Goal: Transaction & Acquisition: Book appointment/travel/reservation

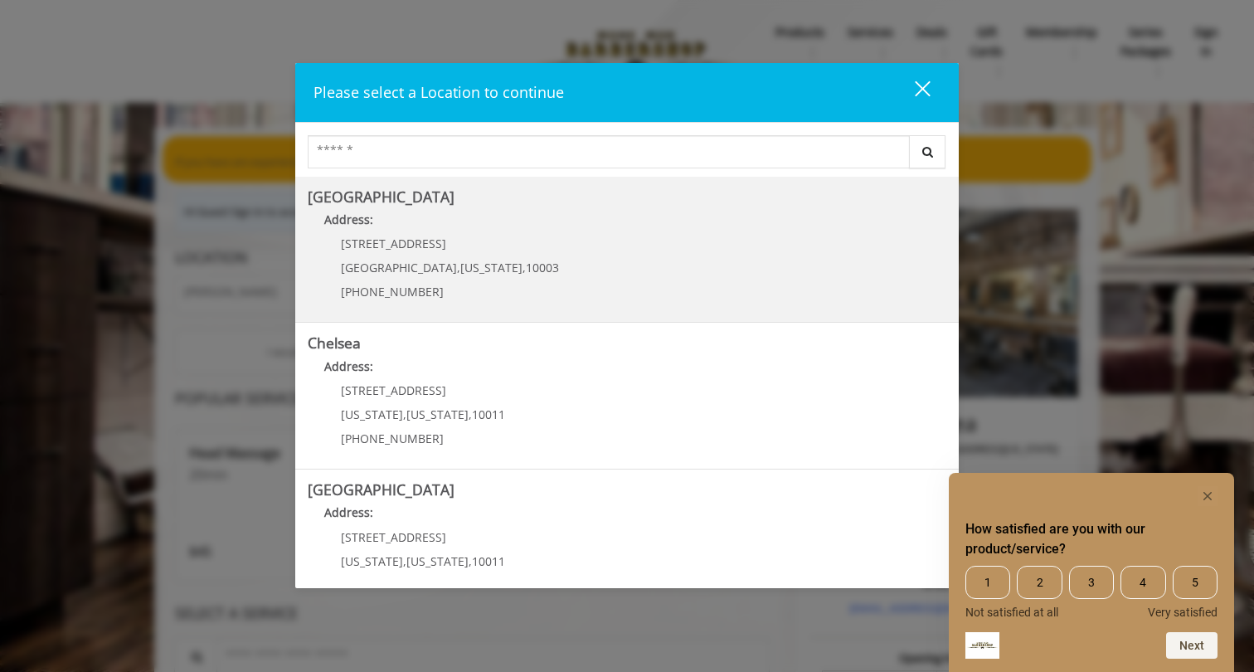
click at [540, 211] on Village "Address:" at bounding box center [627, 224] width 639 height 27
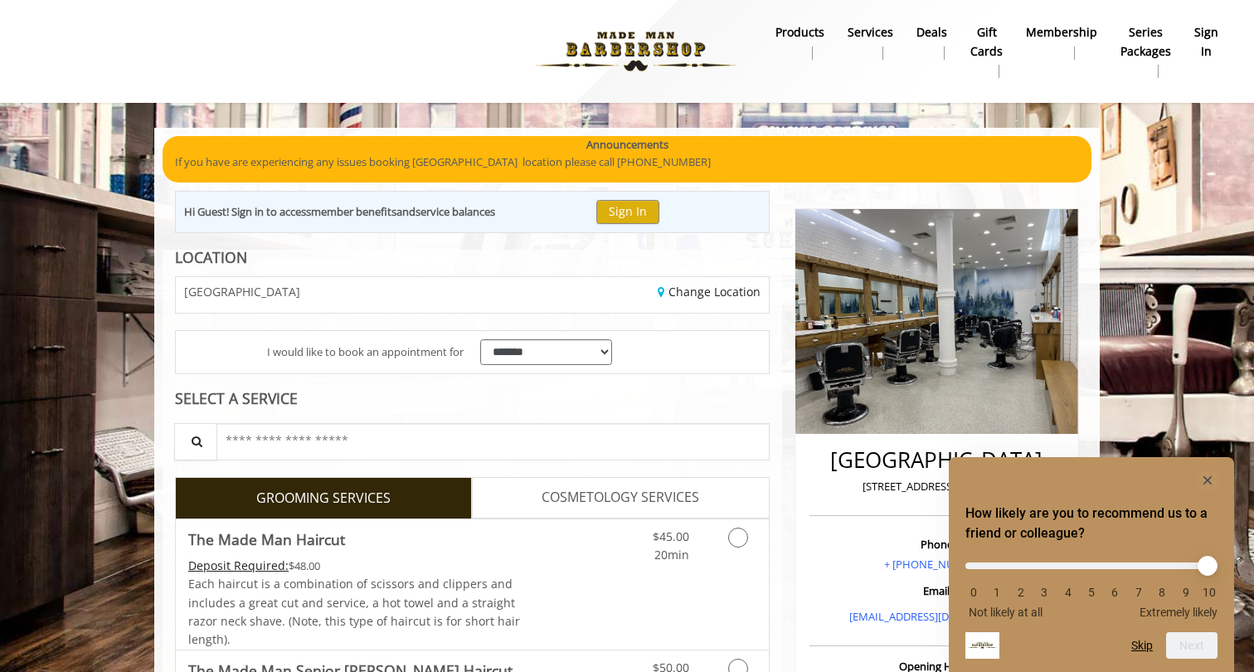
click at [1202, 474] on rect "Hide survey" at bounding box center [1208, 480] width 20 height 20
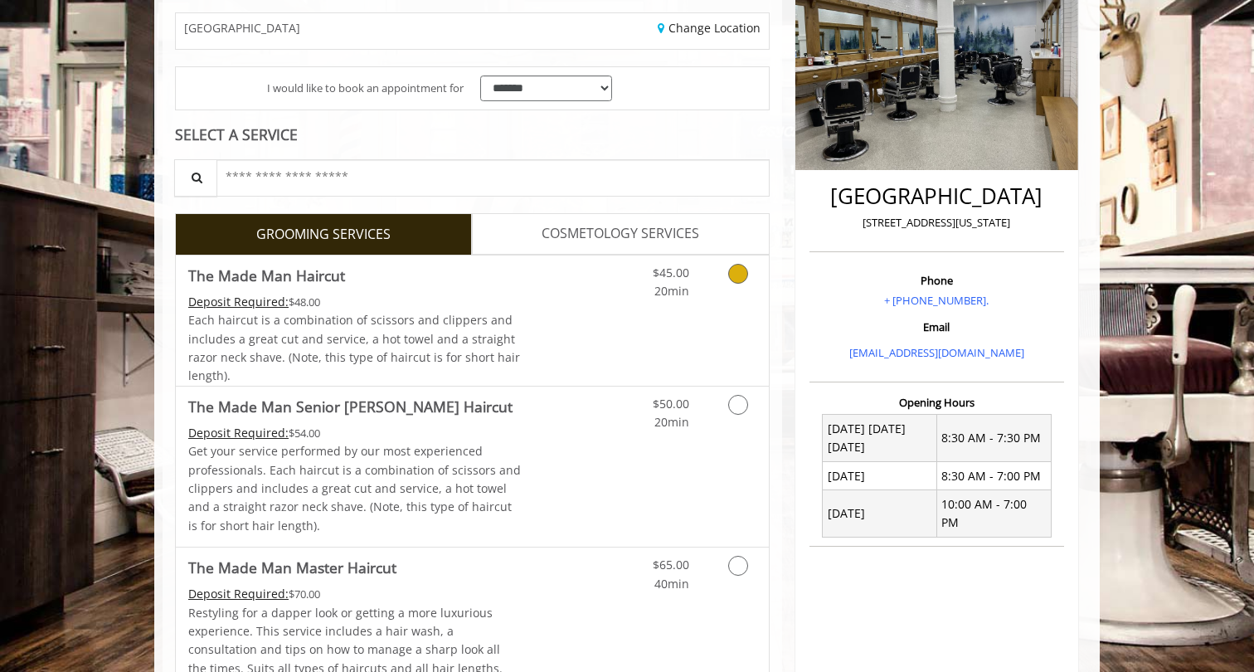
scroll to position [534, 0]
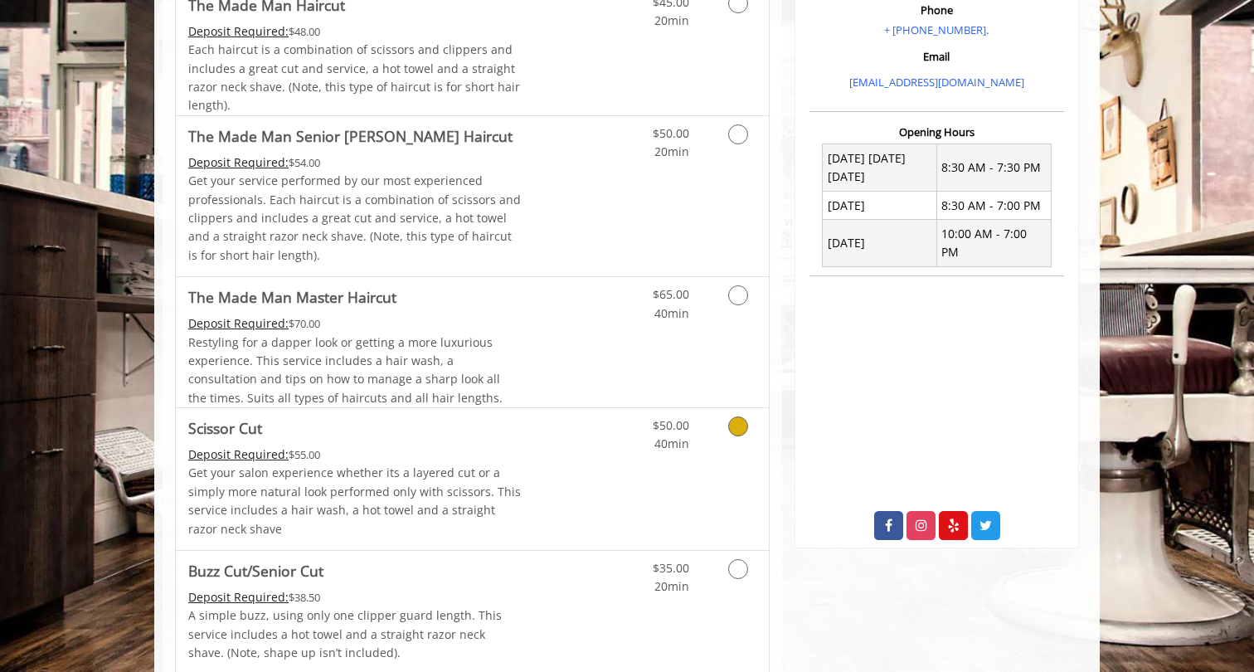
click at [714, 429] on link "Grooming services" at bounding box center [735, 431] width 42 height 46
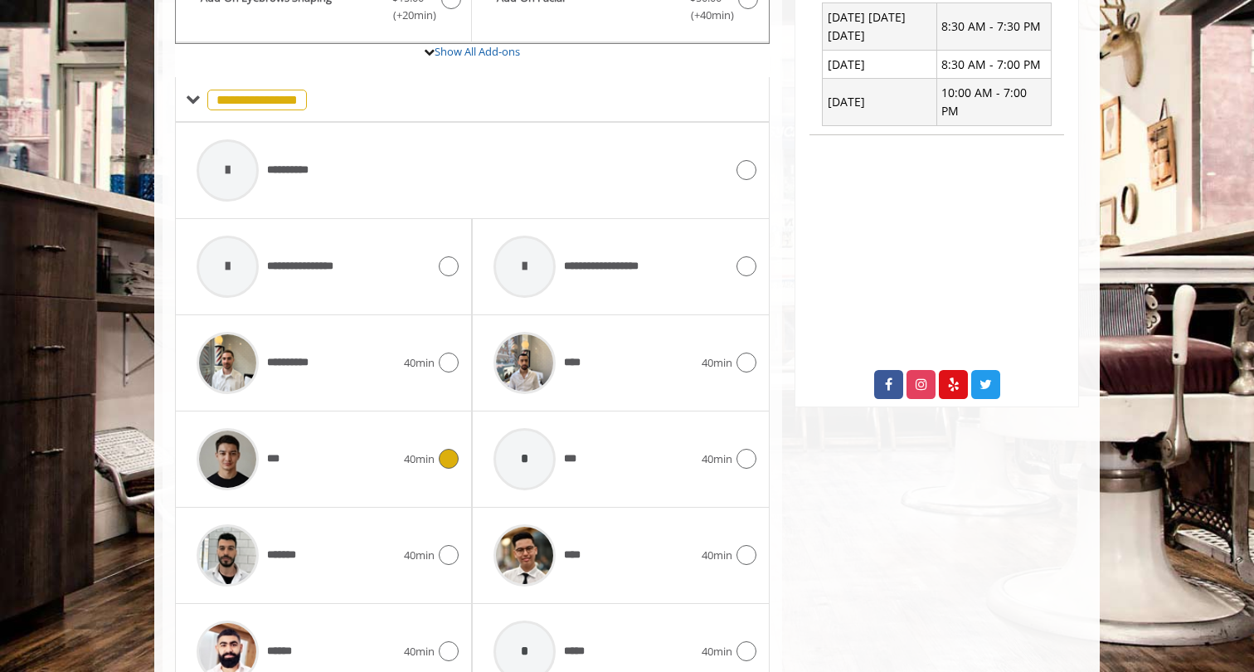
click at [405, 451] on span "40min" at bounding box center [419, 459] width 31 height 17
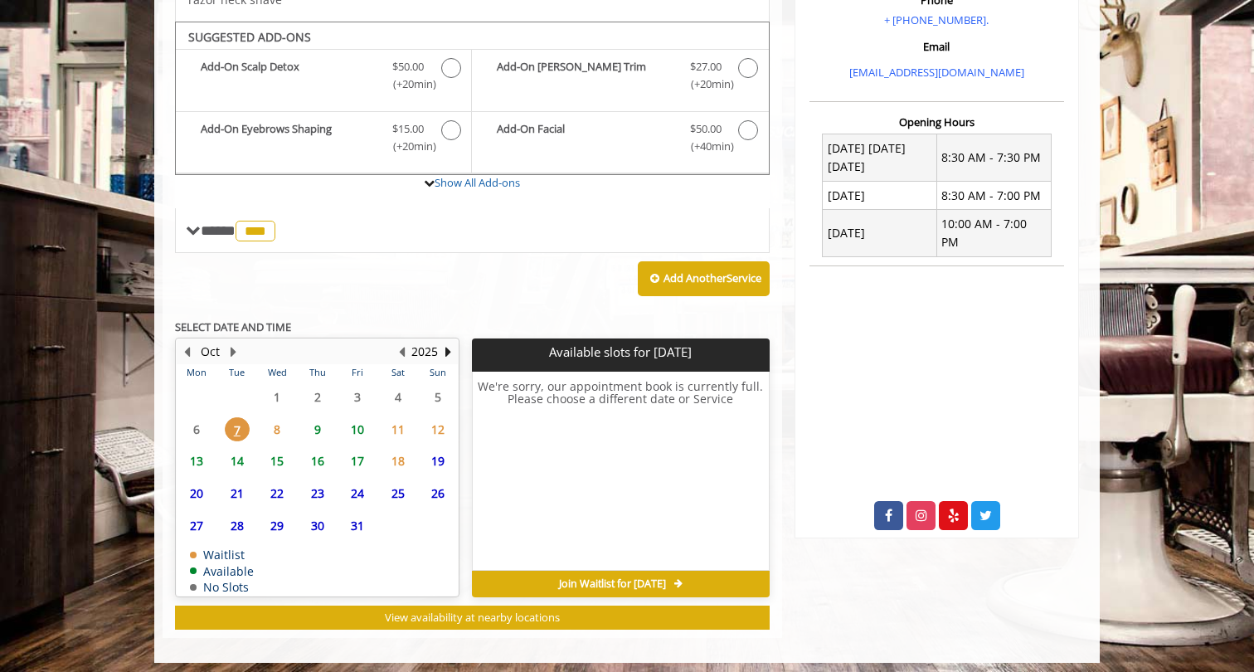
scroll to position [543, 0]
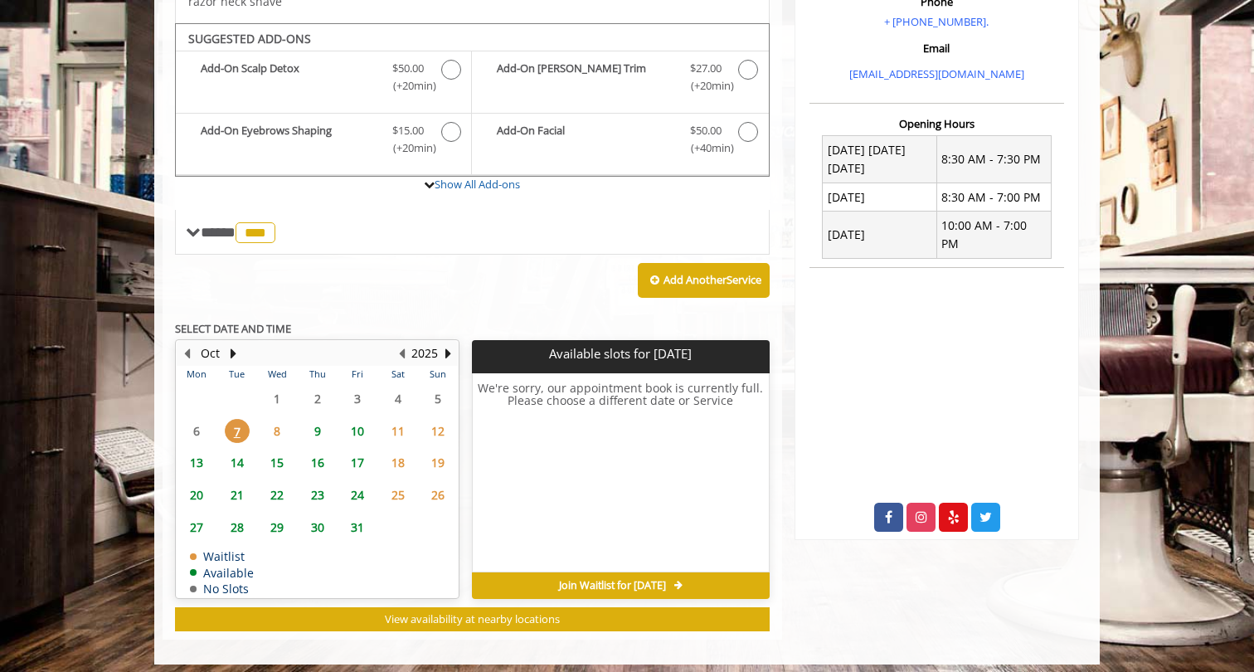
click at [278, 426] on span "8" at bounding box center [277, 431] width 25 height 24
click at [314, 422] on span "9" at bounding box center [317, 431] width 25 height 24
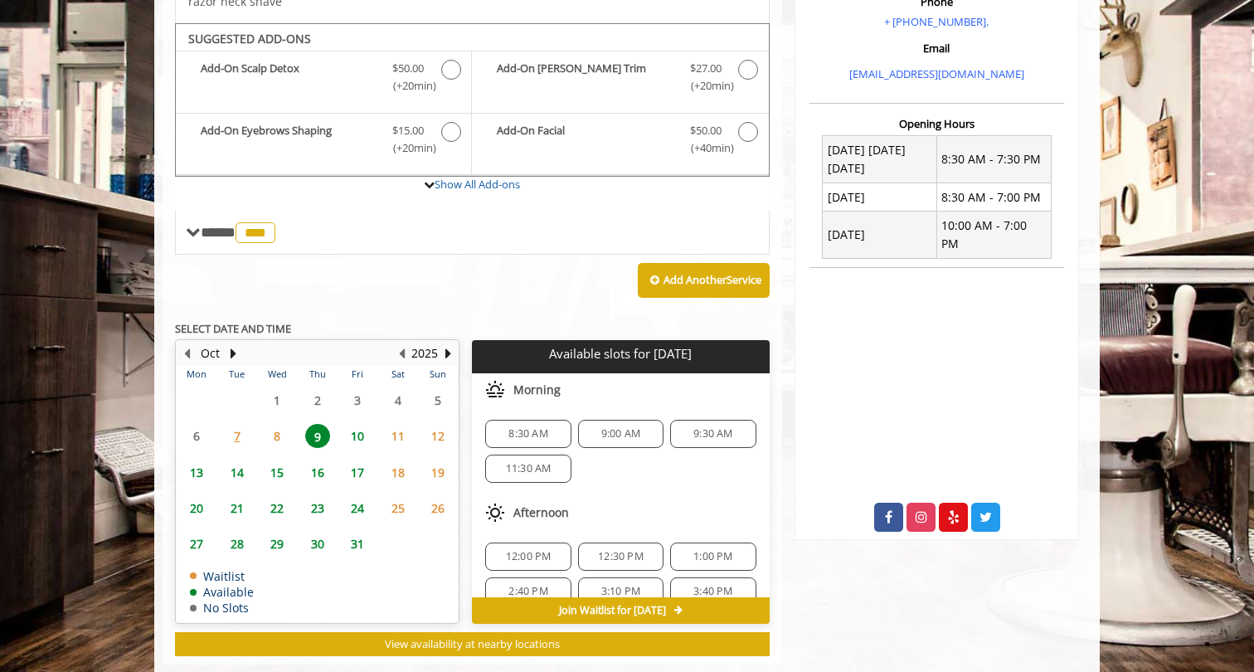
scroll to position [568, 0]
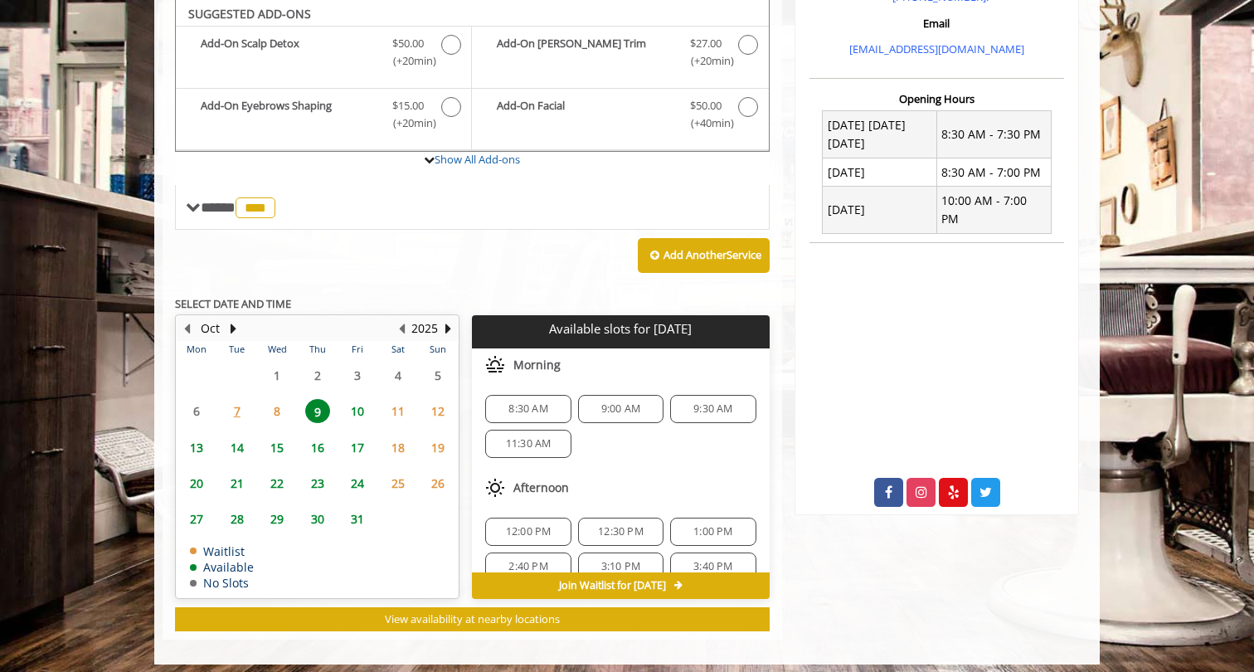
click at [359, 408] on span "10" at bounding box center [357, 411] width 25 height 24
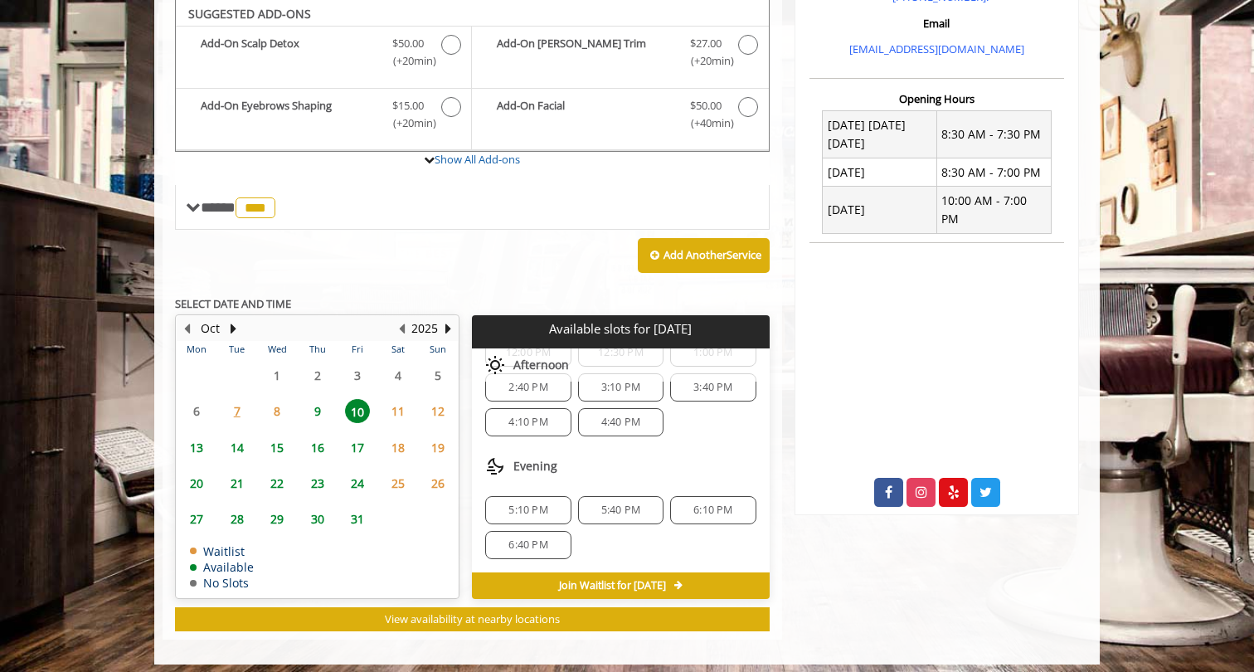
scroll to position [214, 0]
click at [396, 399] on span "11" at bounding box center [398, 411] width 25 height 24
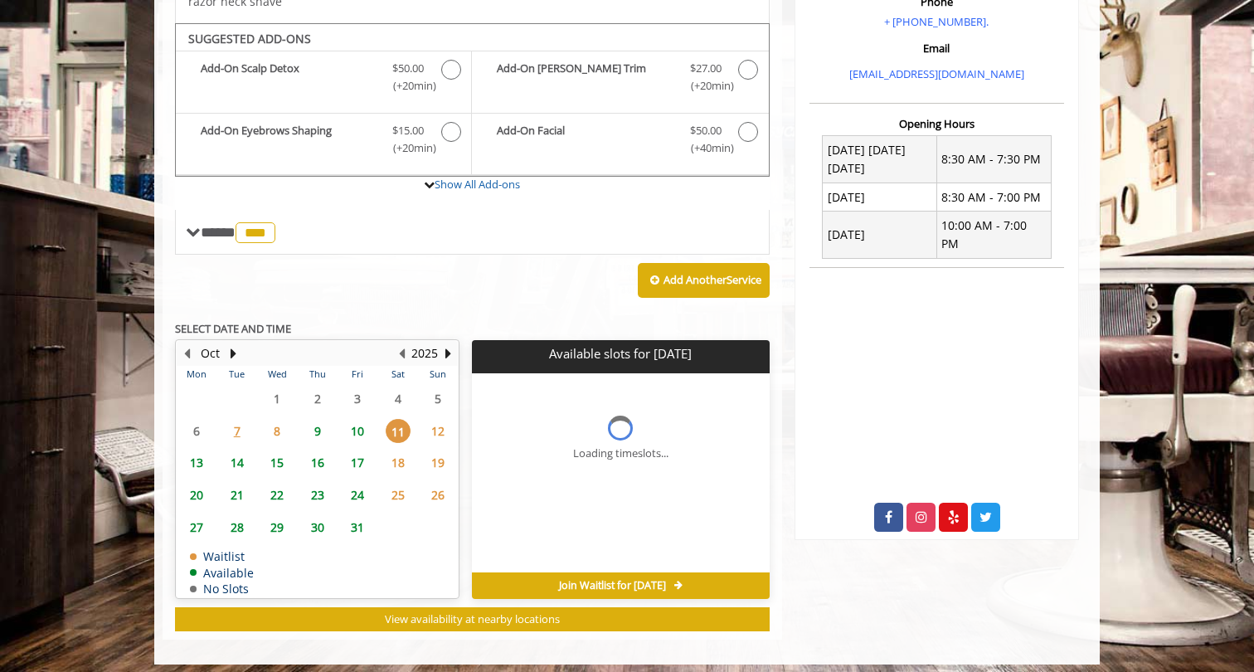
scroll to position [0, 0]
click at [322, 422] on span "9" at bounding box center [317, 431] width 25 height 24
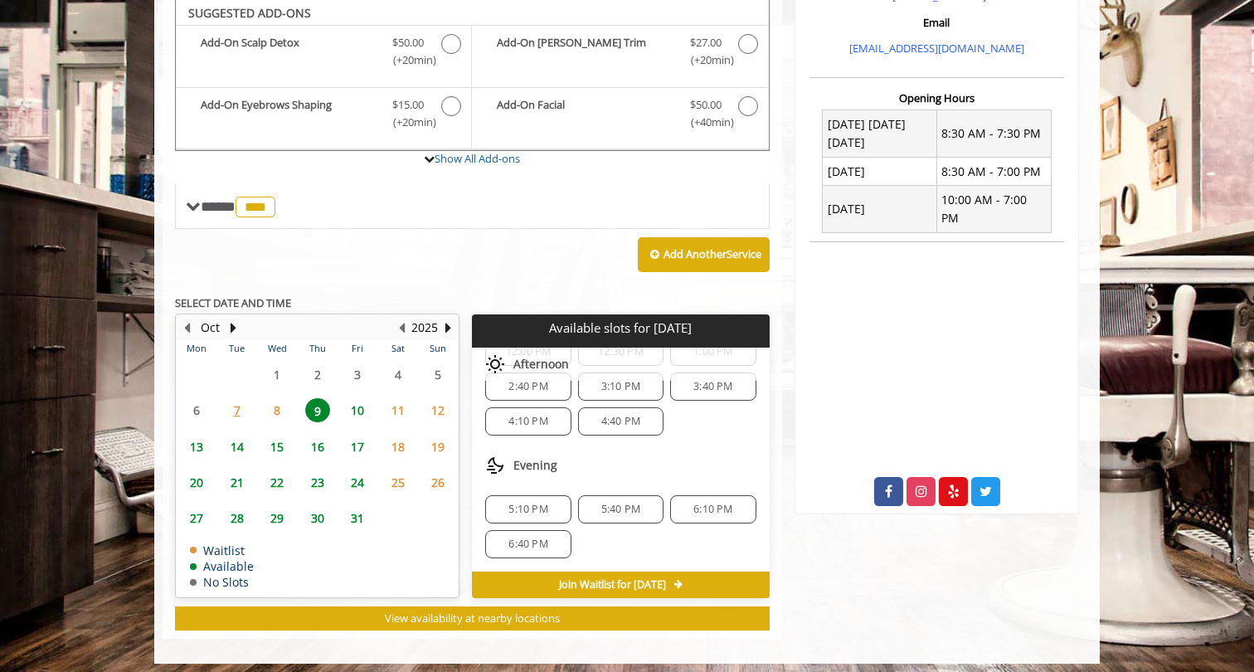
scroll to position [568, 0]
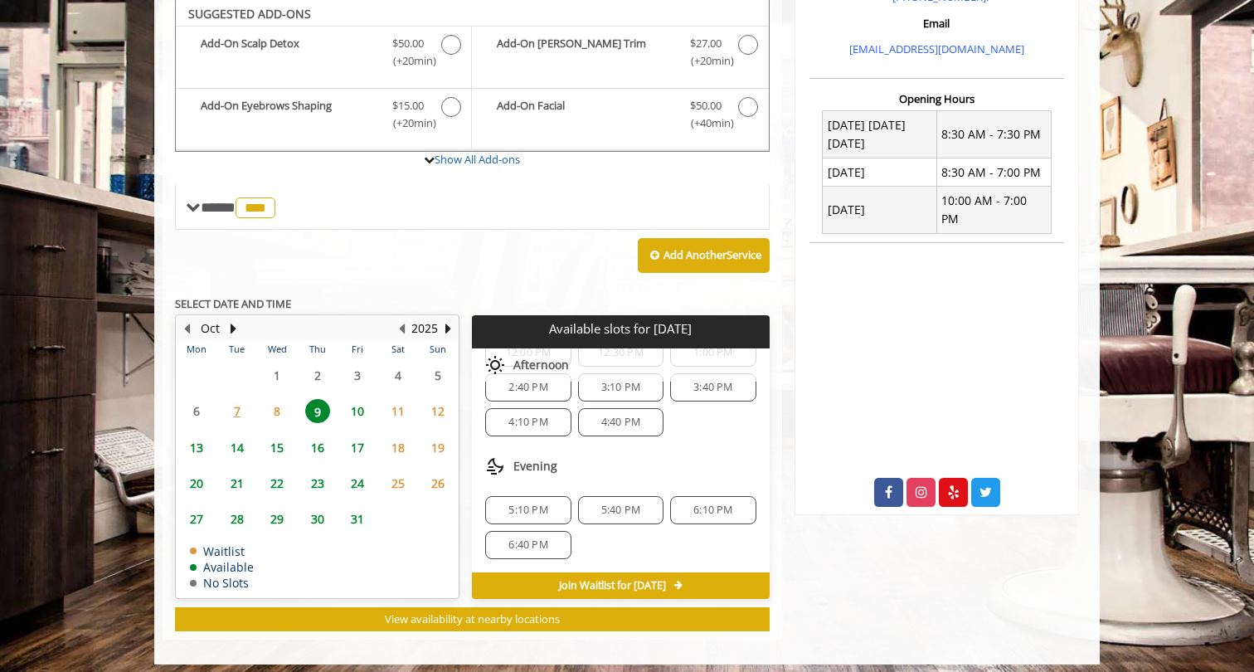
click at [285, 403] on span "8" at bounding box center [277, 411] width 25 height 24
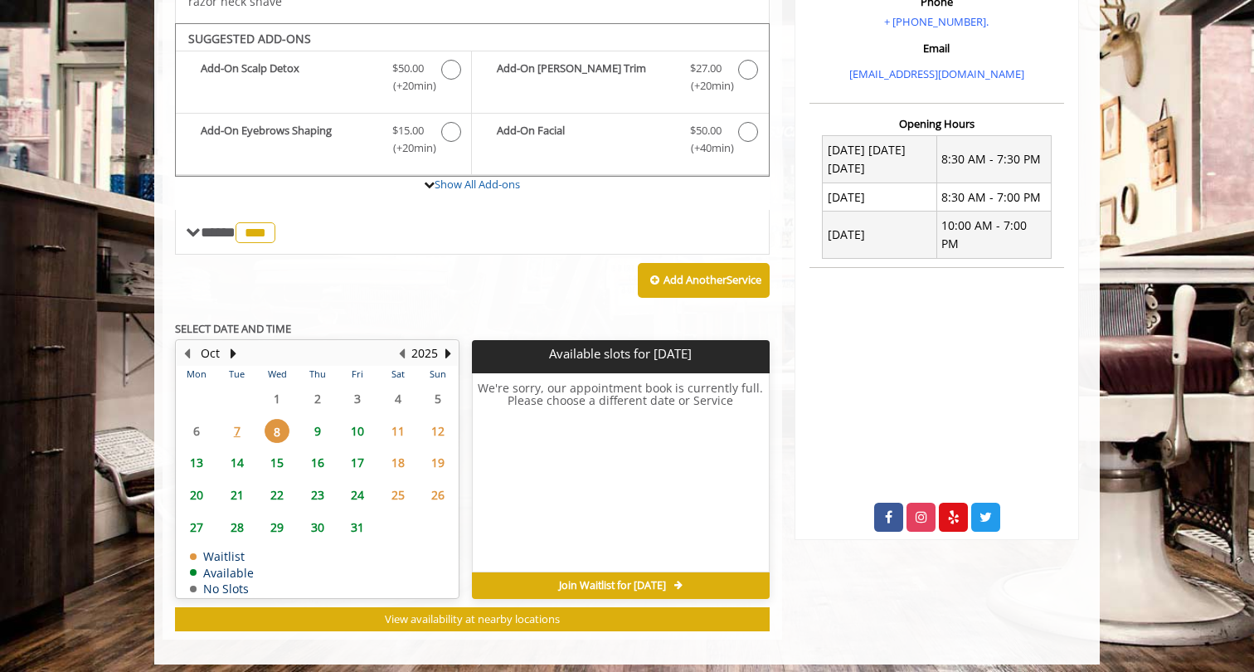
scroll to position [0, 0]
click at [300, 403] on table "Mon Tue Wed Thu Fri Sat Sun 29 30 1 2 3 4 5 6 7 8 9 10 11 12 13 14 15 16 17 18 …" at bounding box center [317, 481] width 281 height 231
click at [319, 419] on span "9" at bounding box center [317, 431] width 25 height 24
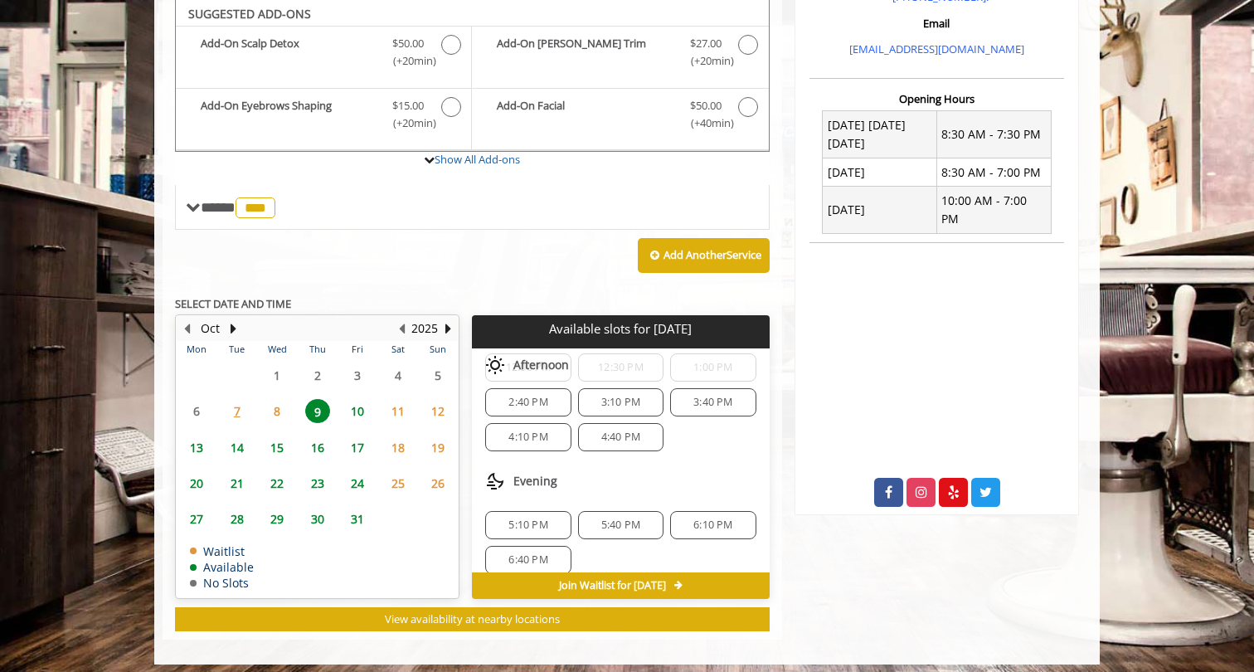
scroll to position [172, 0]
click at [611, 511] on span "5:40 PM" at bounding box center [621, 517] width 39 height 13
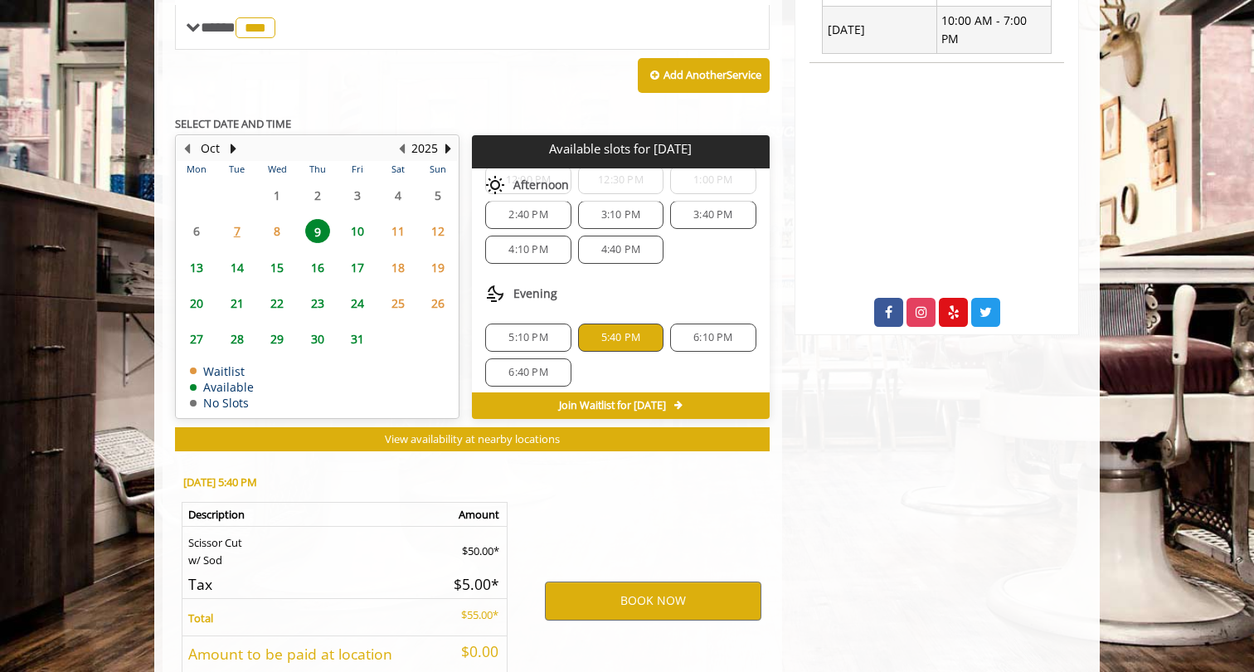
scroll to position [863, 0]
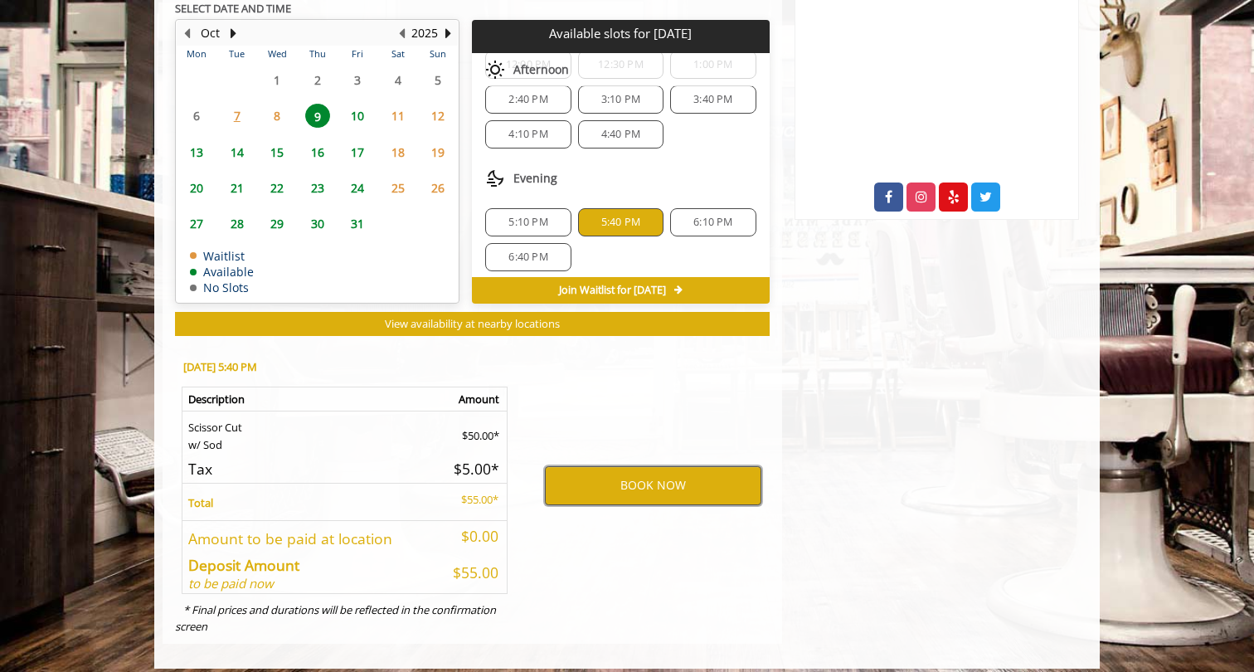
click at [582, 475] on button "BOOK NOW" at bounding box center [653, 485] width 217 height 38
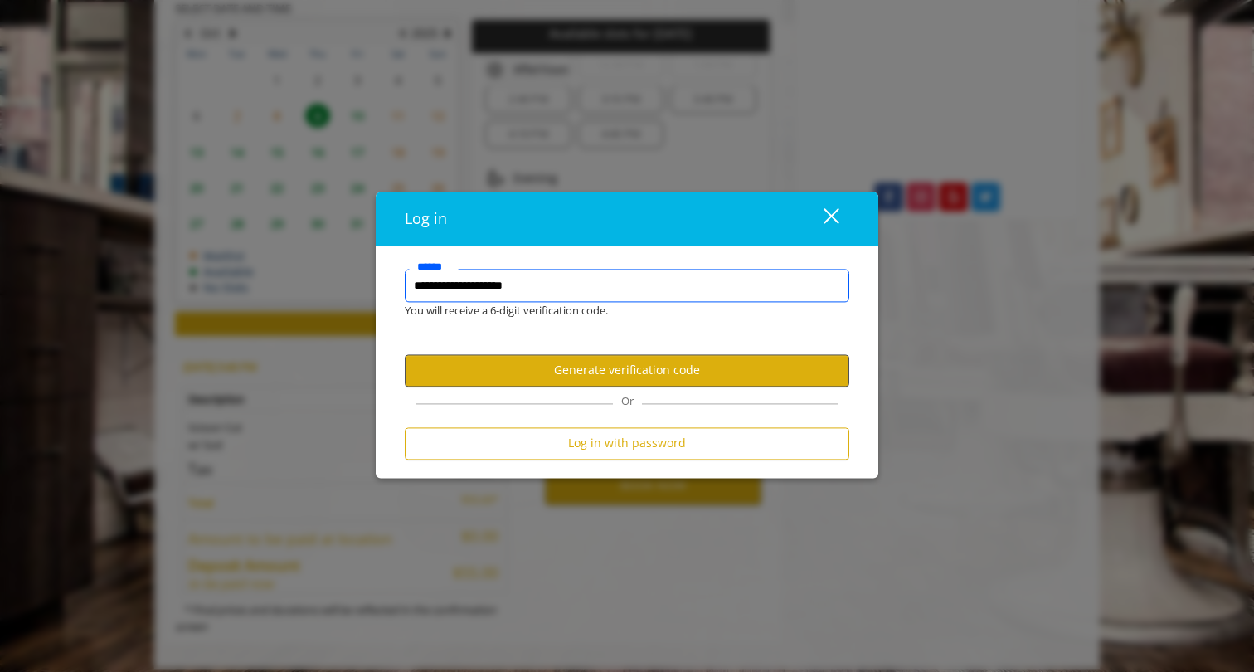
type input "**********"
click at [591, 365] on button "Generate verification code" at bounding box center [627, 370] width 445 height 32
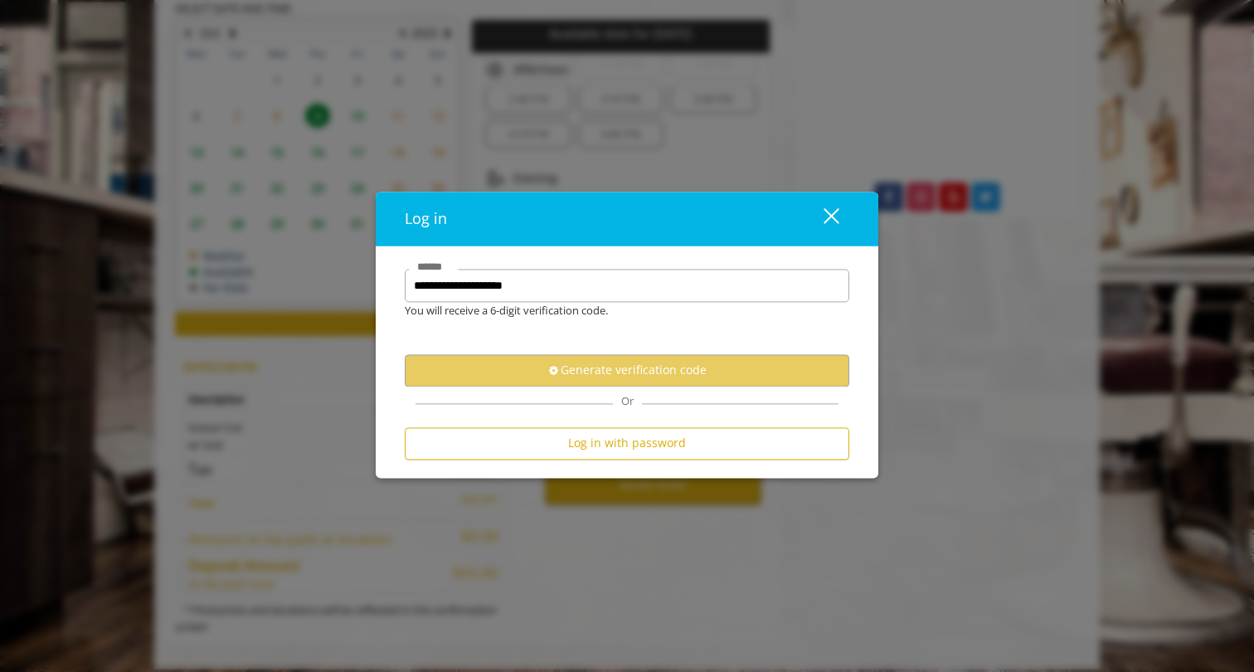
scroll to position [0, 0]
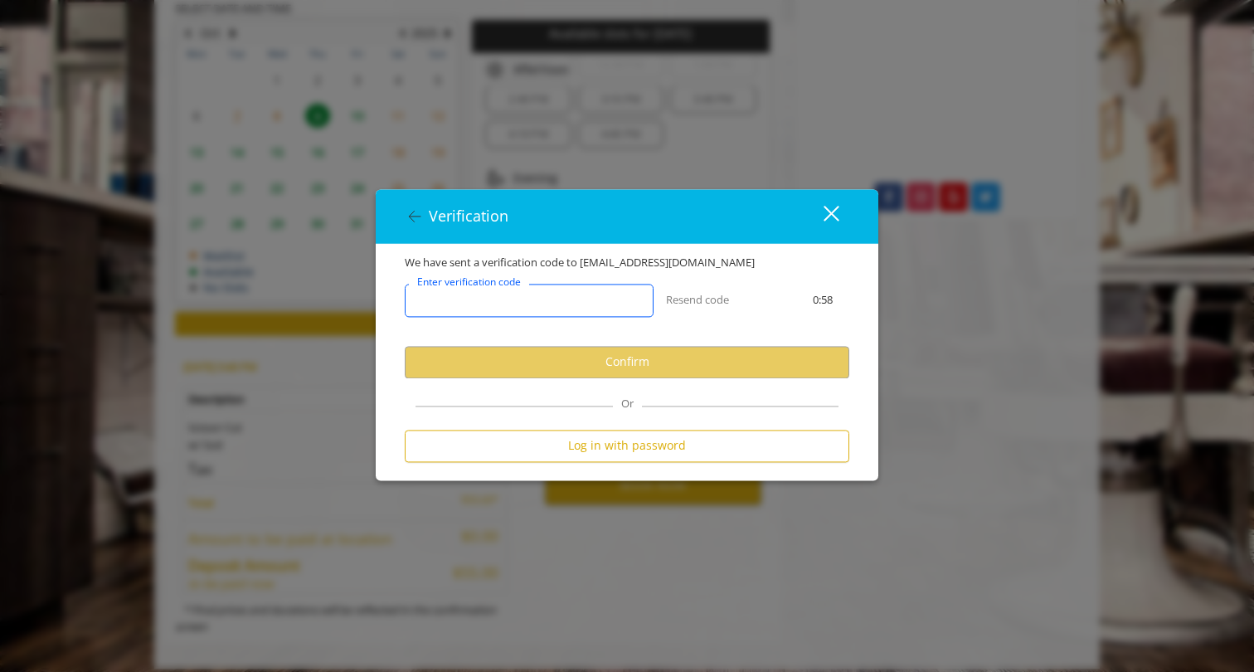
click at [578, 310] on input "Enter verification code" at bounding box center [529, 300] width 249 height 33
click at [570, 304] on user-otp-account-verification "We have sent a verification code to agrawal.nmn@gmail.com Enter verification co…" at bounding box center [627, 363] width 445 height 217
click at [570, 303] on input "Enter verification code" at bounding box center [529, 300] width 249 height 33
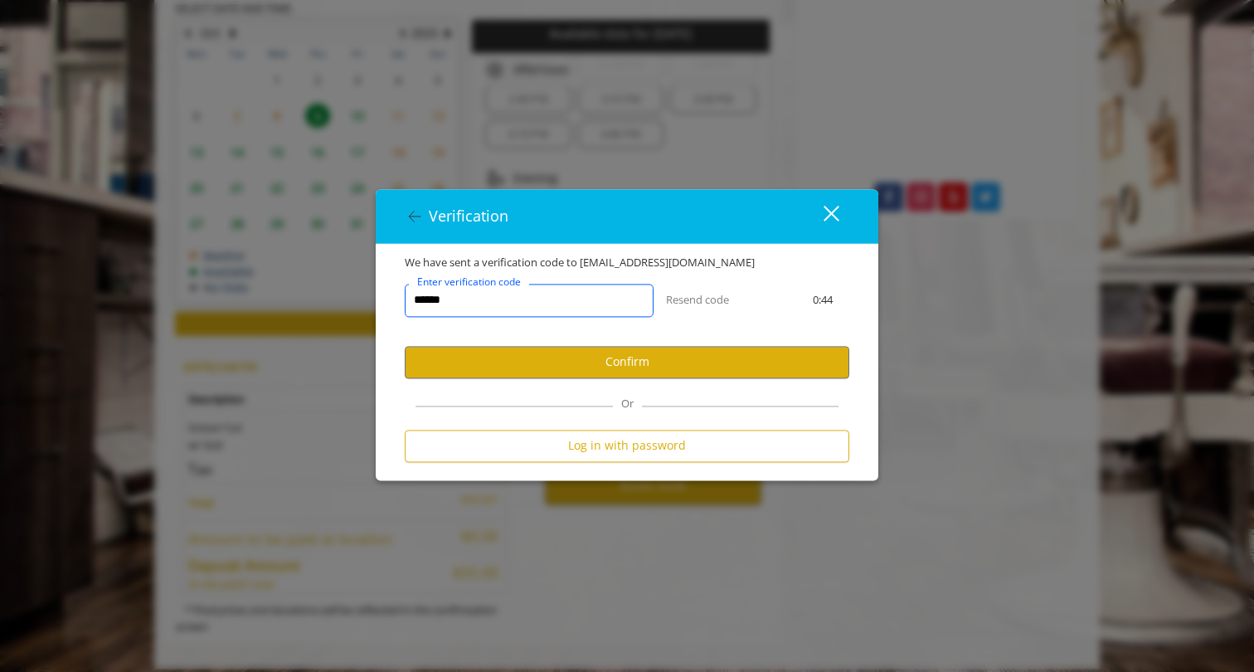
type input "******"
click at [550, 381] on user-otp-account-verification "We have sent a verification code to agrawal.nmn@gmail.com ****** Enter verifica…" at bounding box center [627, 363] width 445 height 217
click at [556, 368] on button "Confirm" at bounding box center [627, 362] width 445 height 32
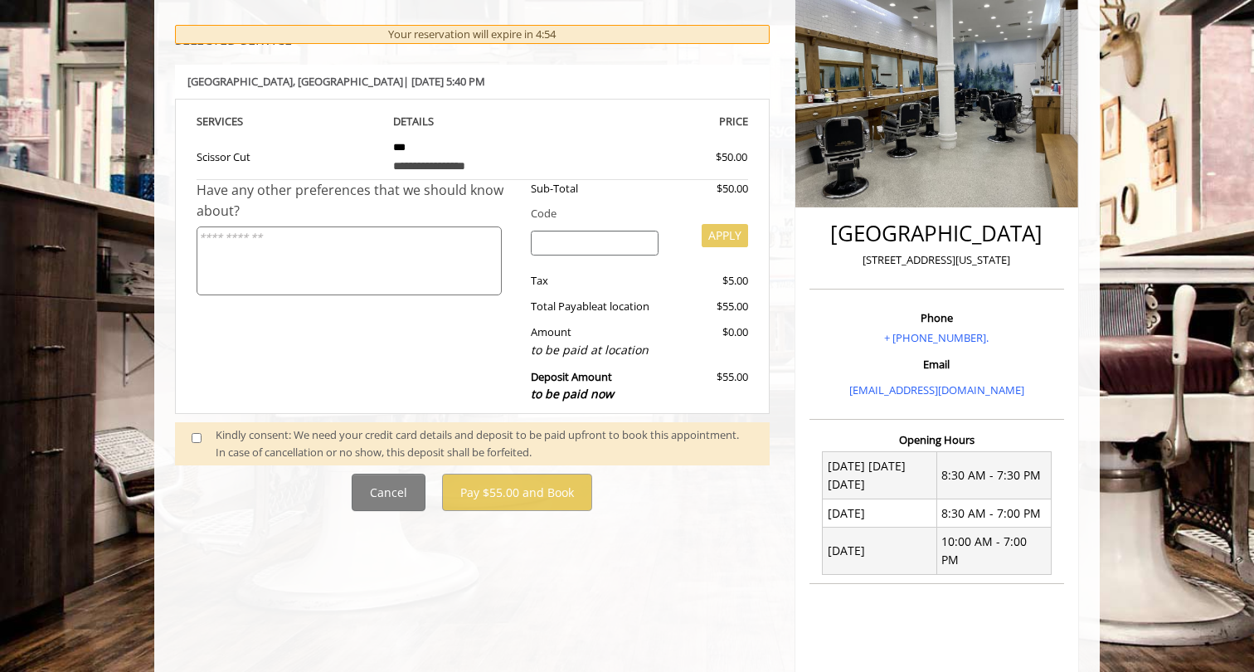
scroll to position [227, 0]
click at [401, 431] on div "Kindly consent: We need your credit card details and deposit to be paid upfront…" at bounding box center [485, 443] width 538 height 35
click at [209, 429] on span at bounding box center [203, 443] width 49 height 35
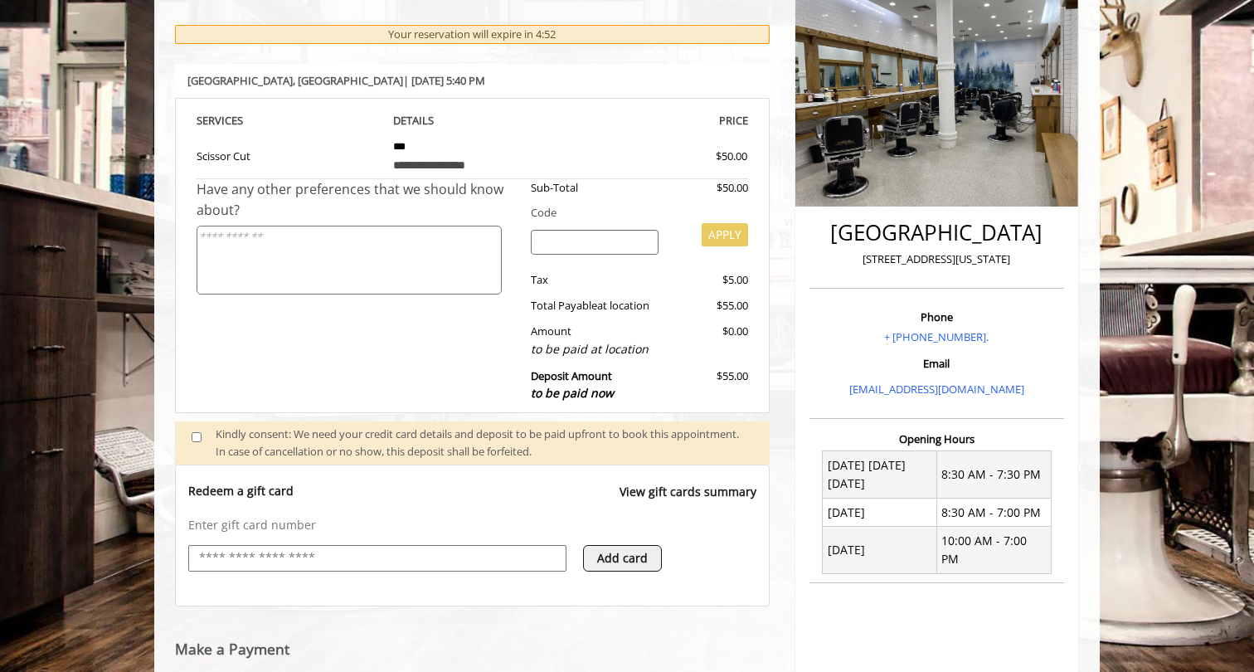
scroll to position [249, 0]
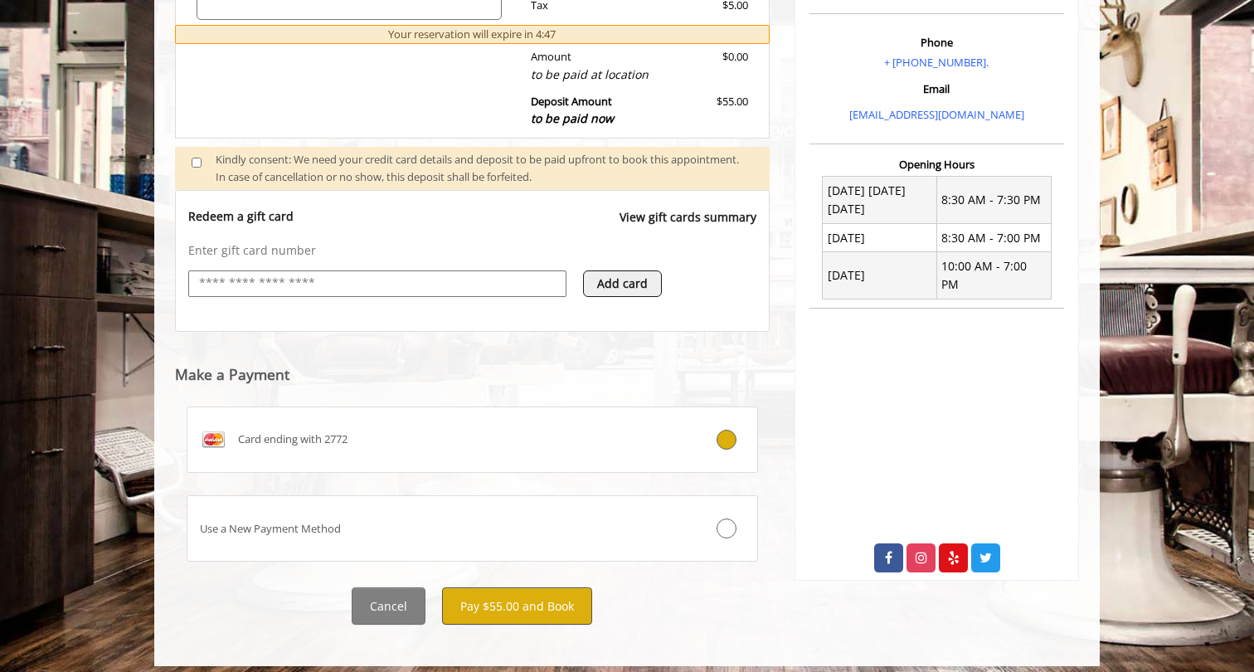
click at [504, 587] on button "Pay $55.00 and Book" at bounding box center [517, 605] width 150 height 37
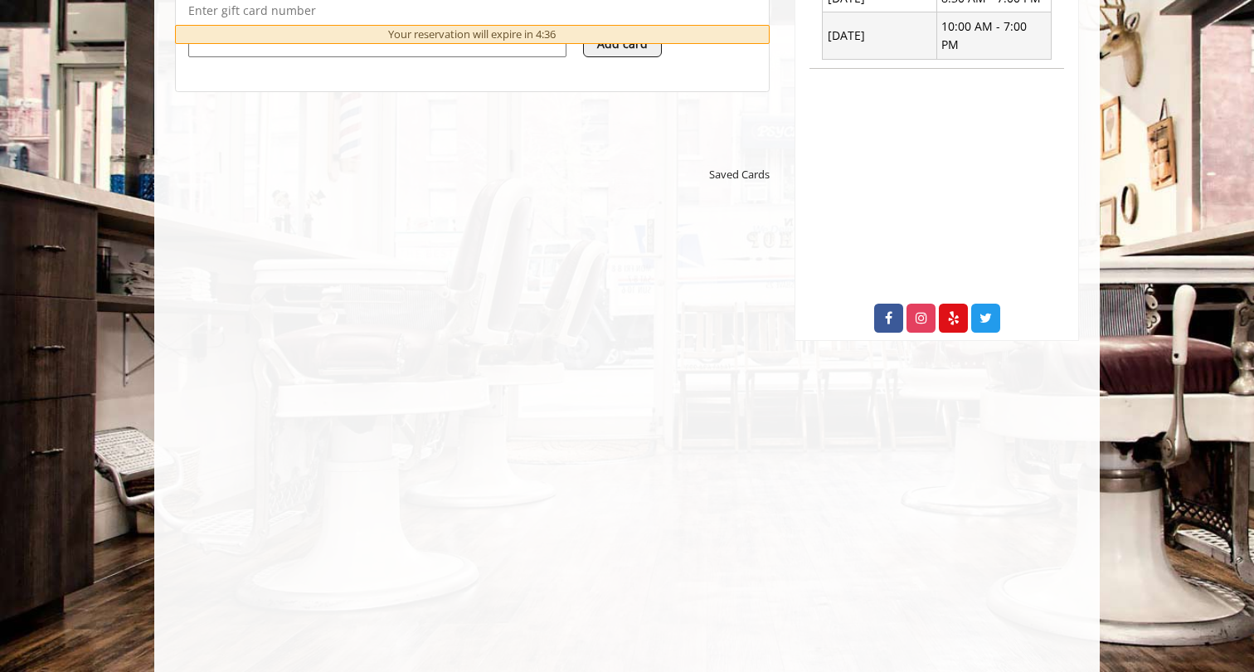
scroll to position [751, 0]
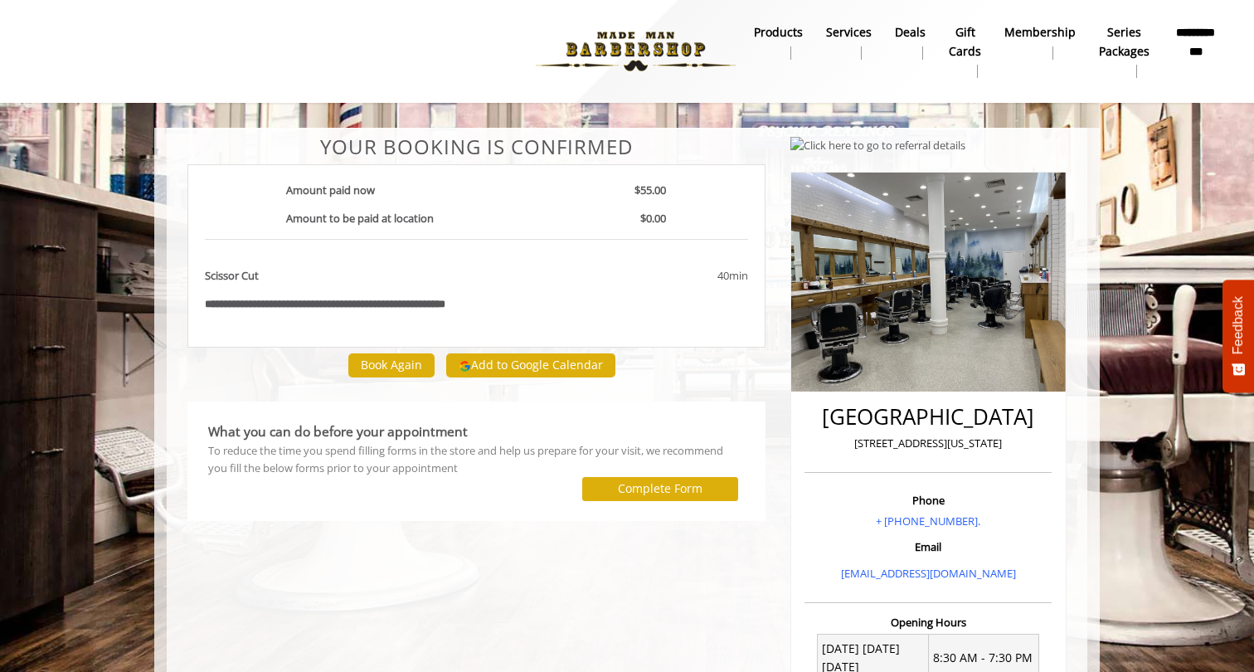
click at [584, 368] on button "Add to Google Calendar" at bounding box center [530, 365] width 169 height 25
